Goal: Transaction & Acquisition: Purchase product/service

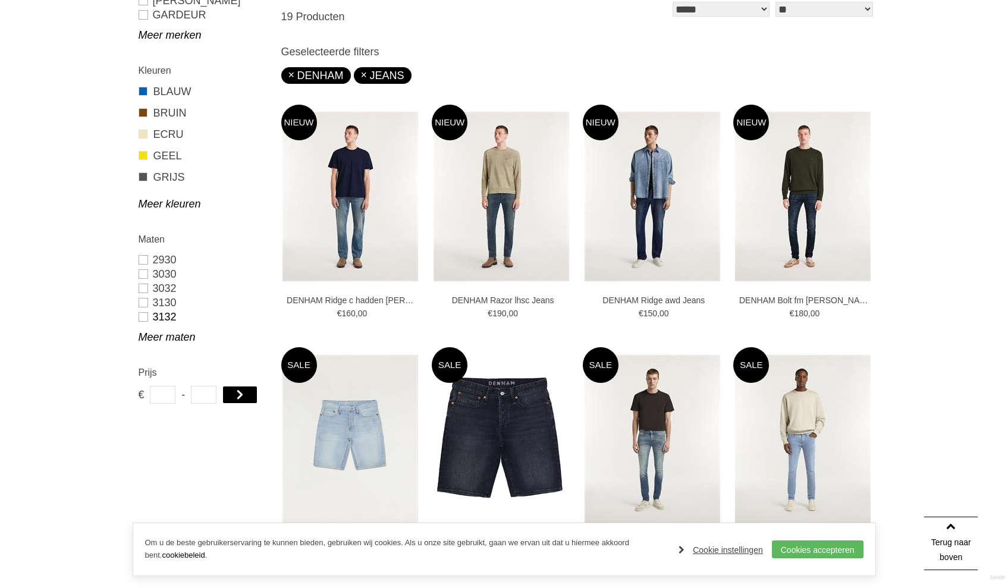
scroll to position [368, 0]
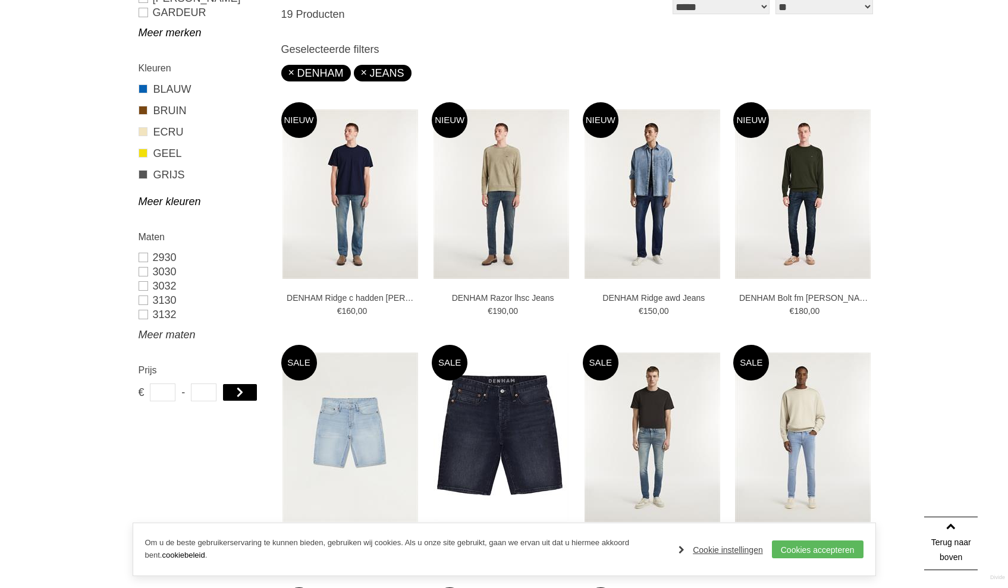
click at [161, 337] on link "Meer maten" at bounding box center [203, 335] width 128 height 14
click at [145, 386] on link "3334" at bounding box center [203, 386] width 128 height 14
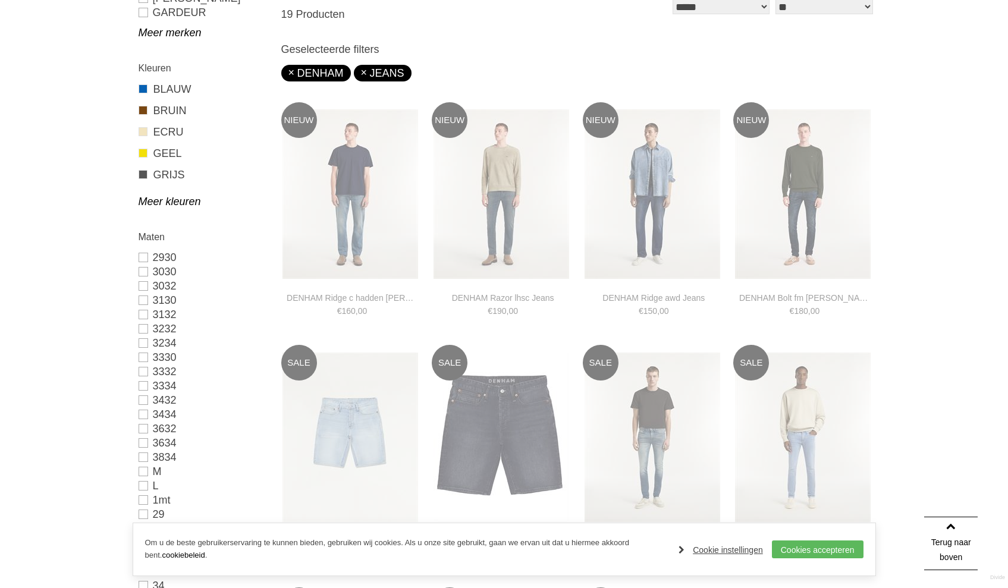
type input "***"
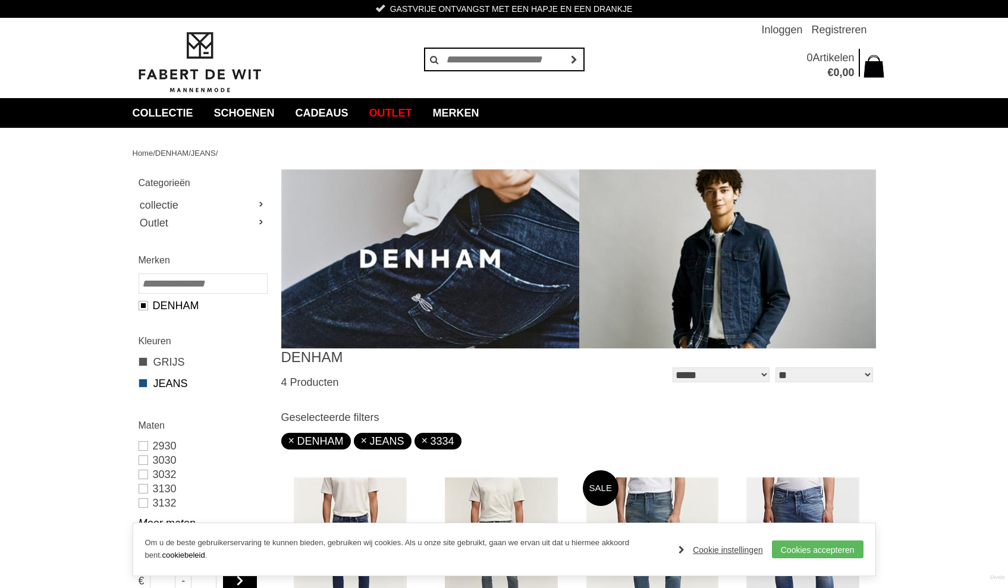
click at [145, 386] on span at bounding box center [143, 383] width 9 height 9
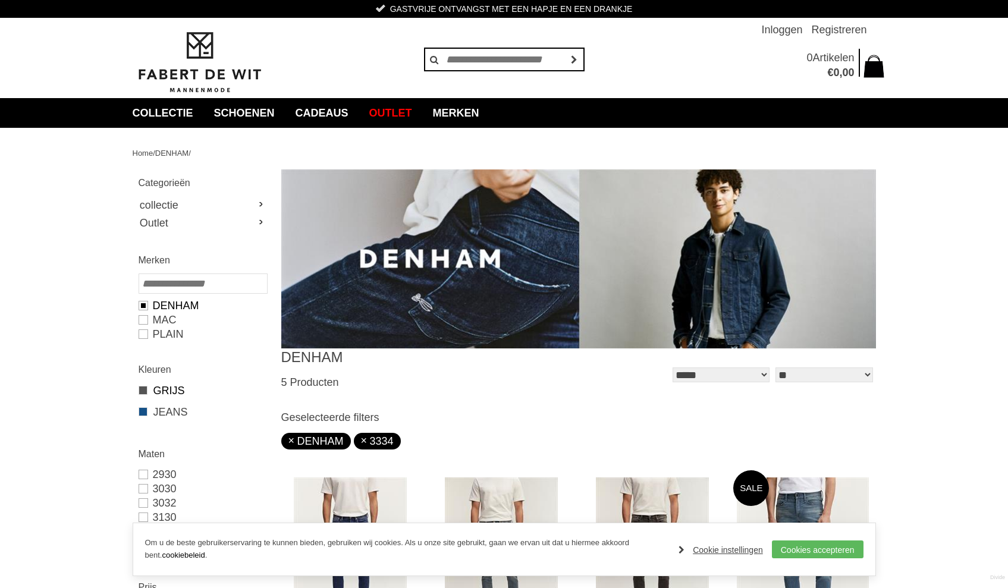
click at [162, 391] on link "GRIJS" at bounding box center [203, 390] width 128 height 15
type input "***"
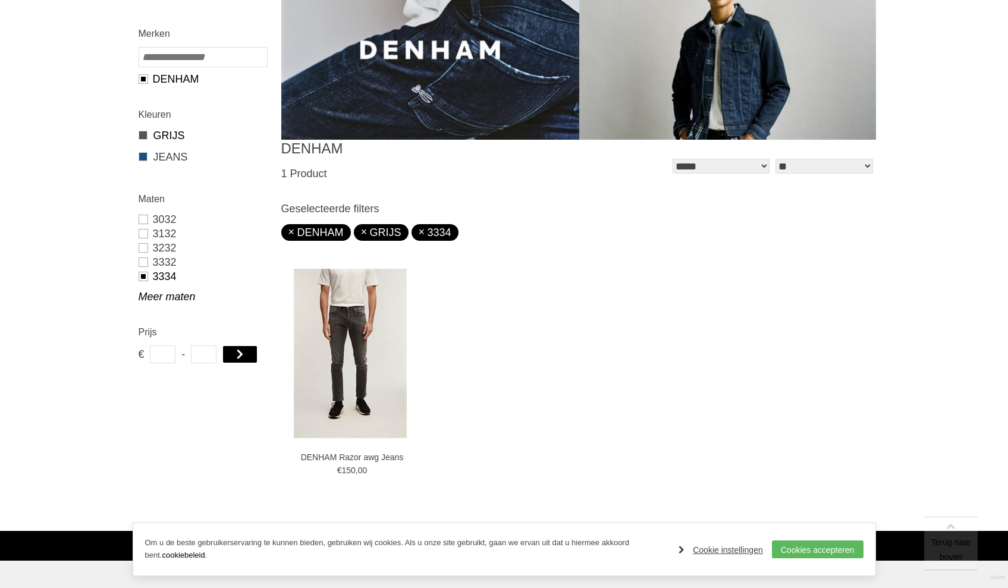
scroll to position [347, 0]
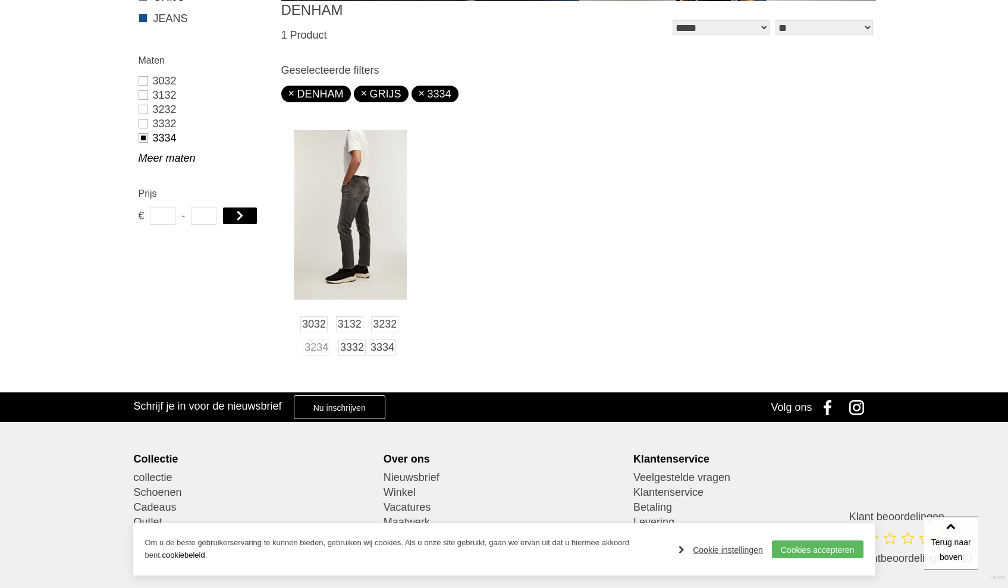
click at [381, 201] on img at bounding box center [350, 215] width 113 height 170
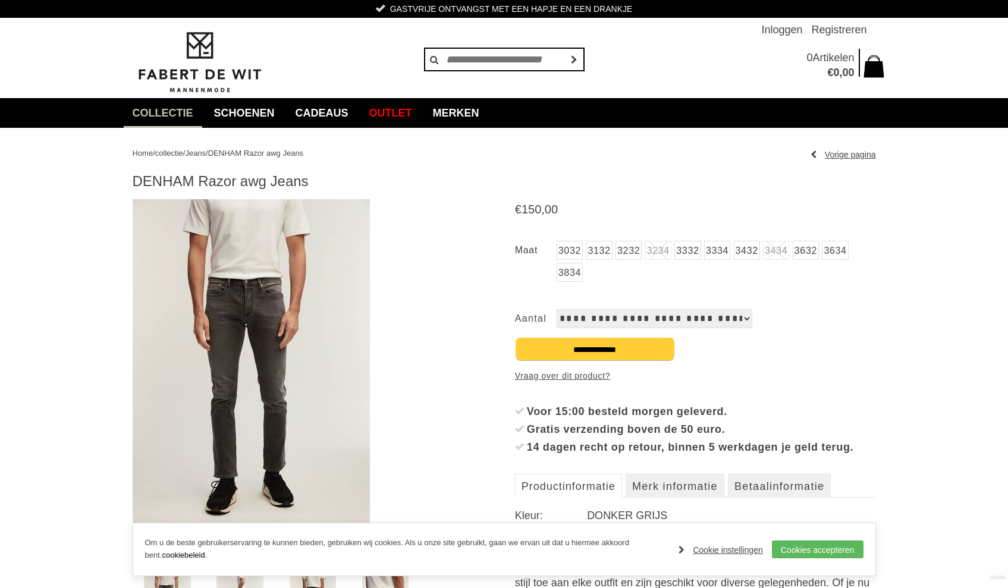
click at [246, 318] on img at bounding box center [251, 377] width 237 height 357
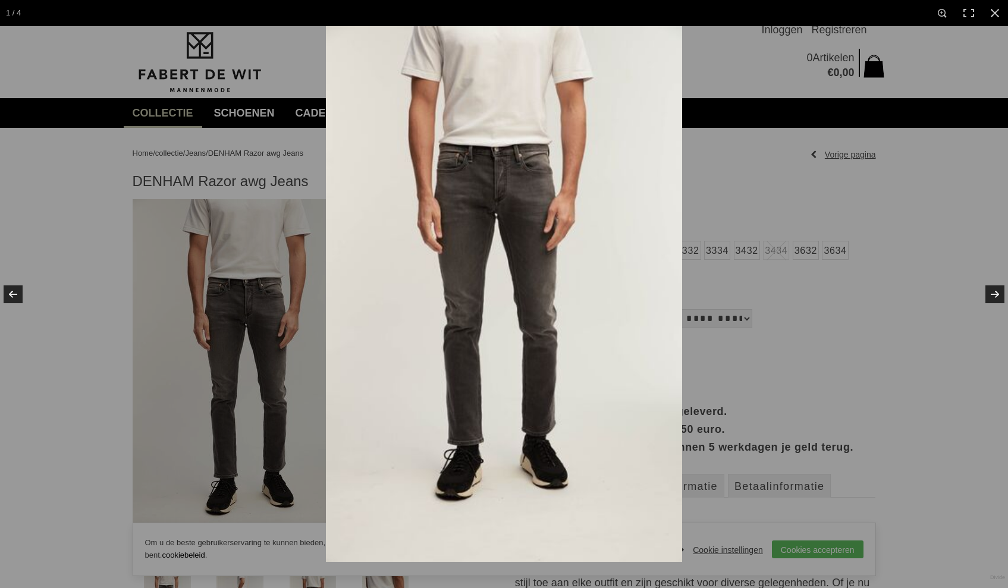
click at [427, 288] on img at bounding box center [504, 294] width 356 height 536
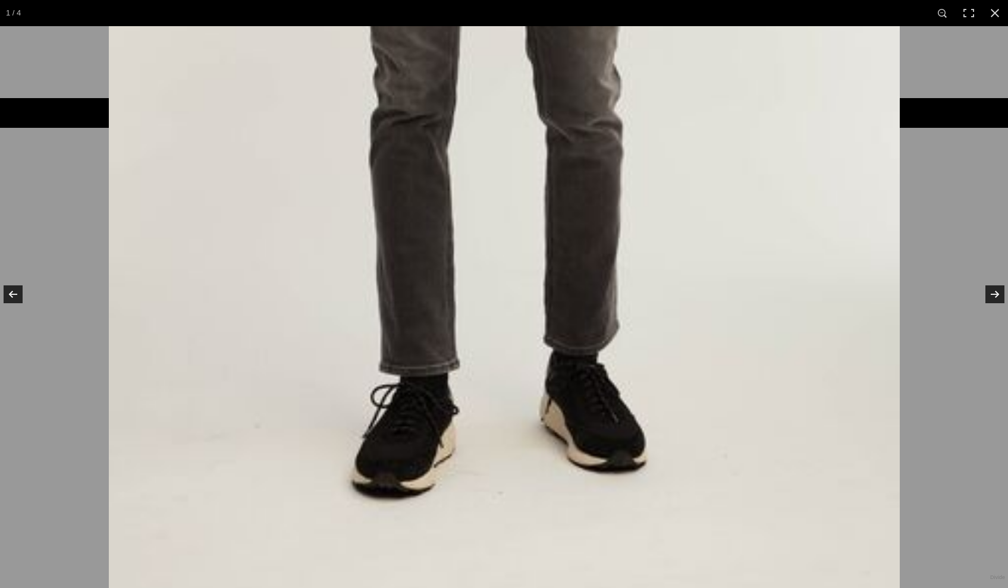
click at [712, 296] on img at bounding box center [504, 40] width 791 height 1190
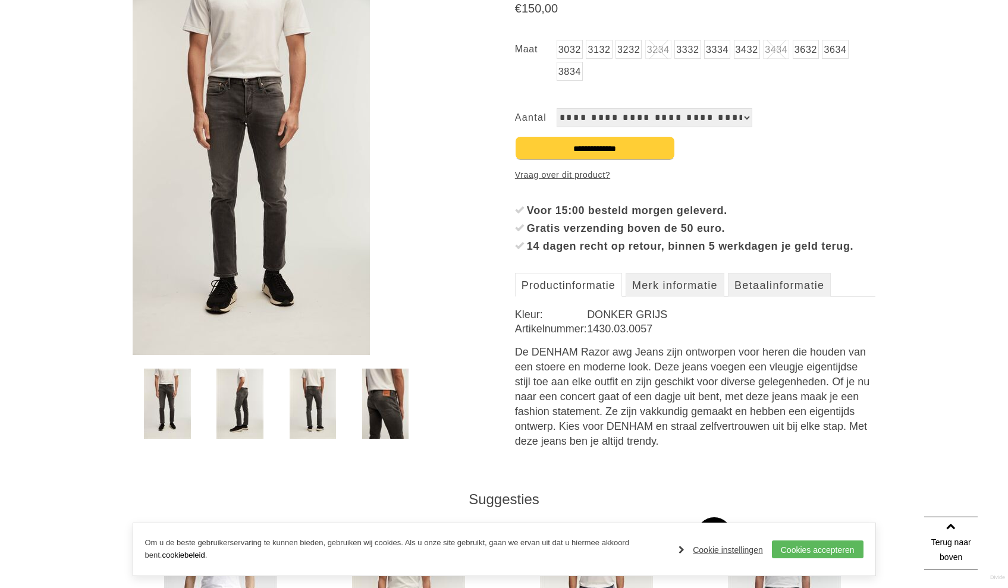
scroll to position [300, 0]
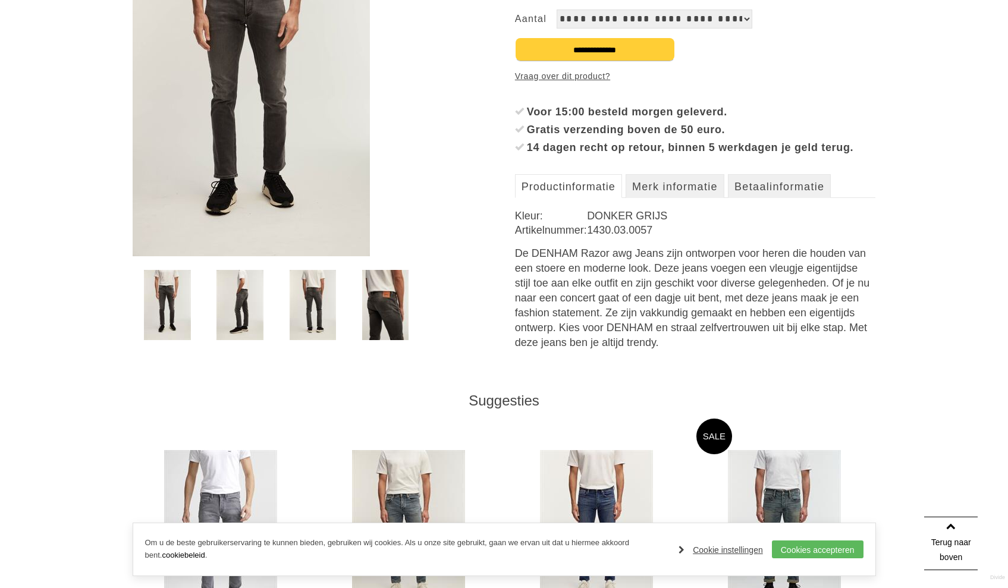
click at [397, 296] on img at bounding box center [385, 305] width 46 height 70
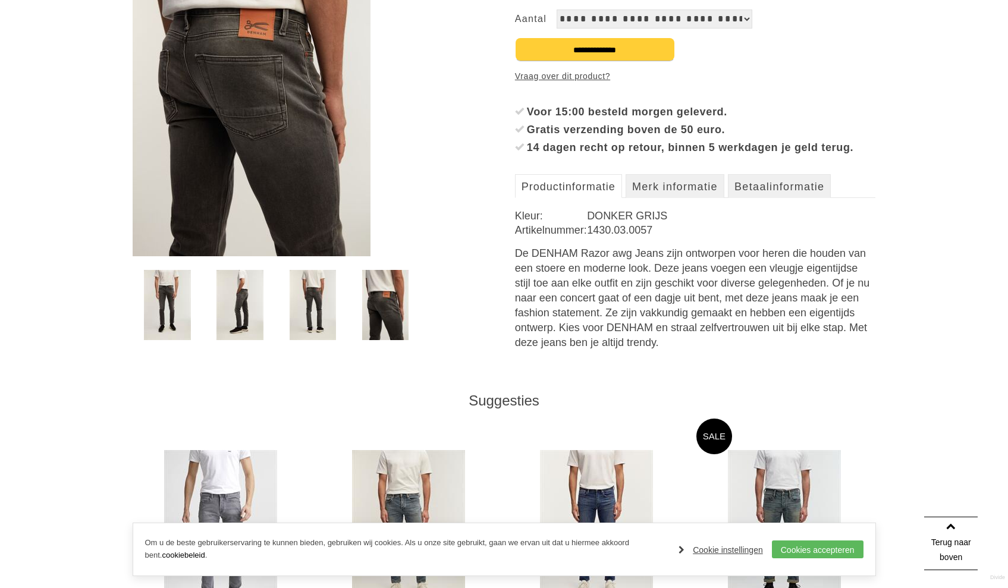
click at [335, 299] on img at bounding box center [313, 305] width 46 height 70
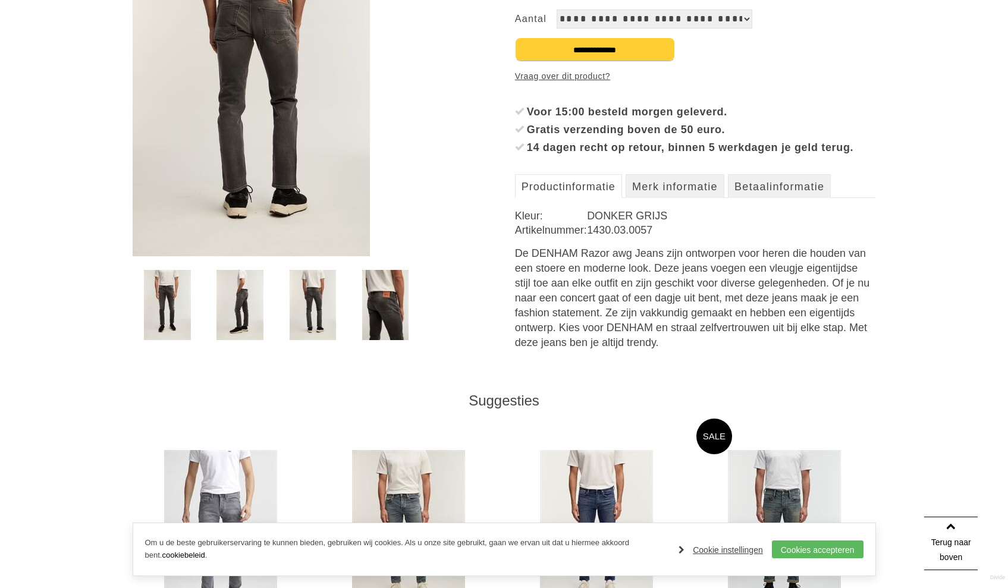
click at [278, 299] on div at bounding box center [313, 304] width 70 height 71
click at [250, 300] on img at bounding box center [240, 305] width 46 height 70
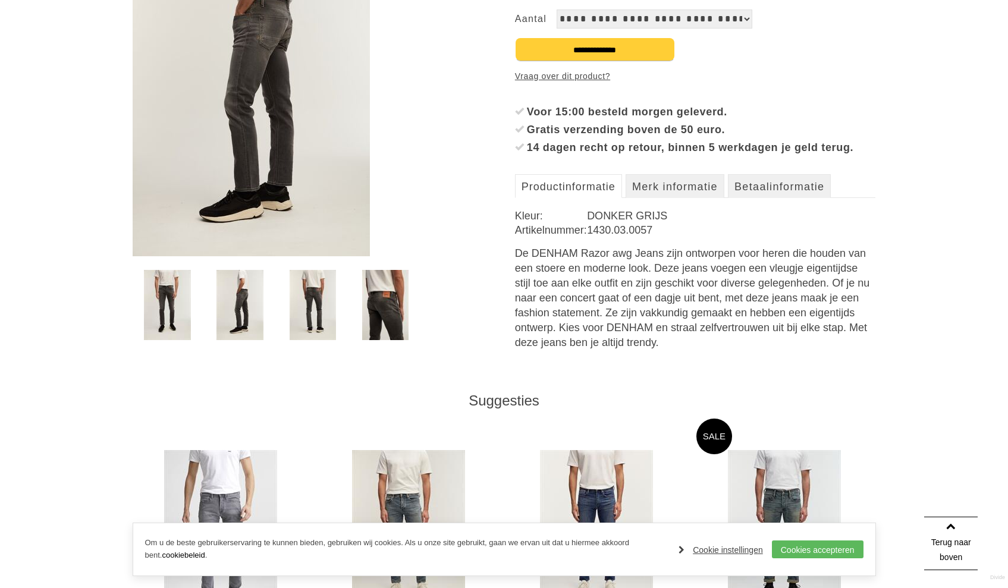
click at [139, 300] on link at bounding box center [167, 305] width 69 height 70
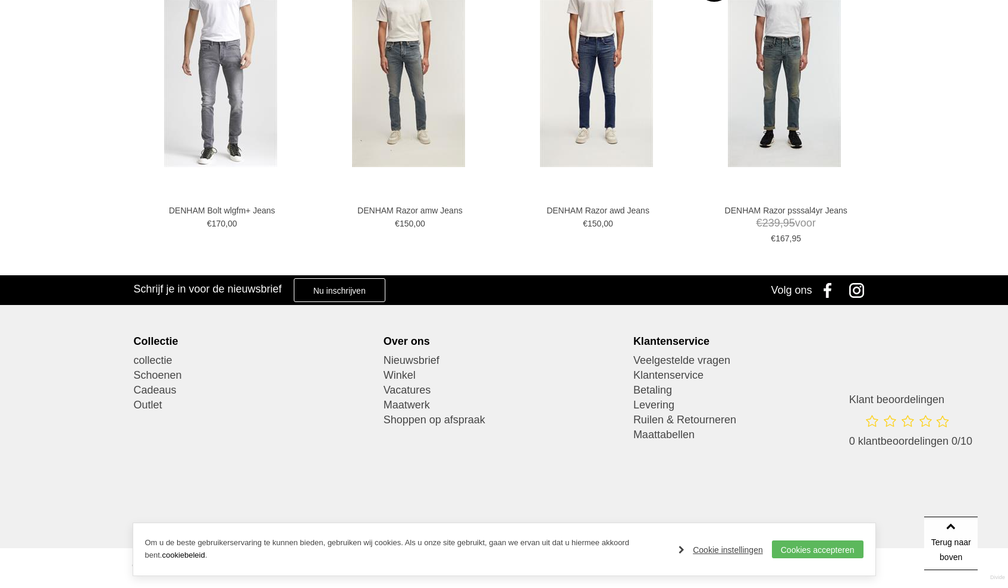
scroll to position [770, 0]
